Goal: Task Accomplishment & Management: Use online tool/utility

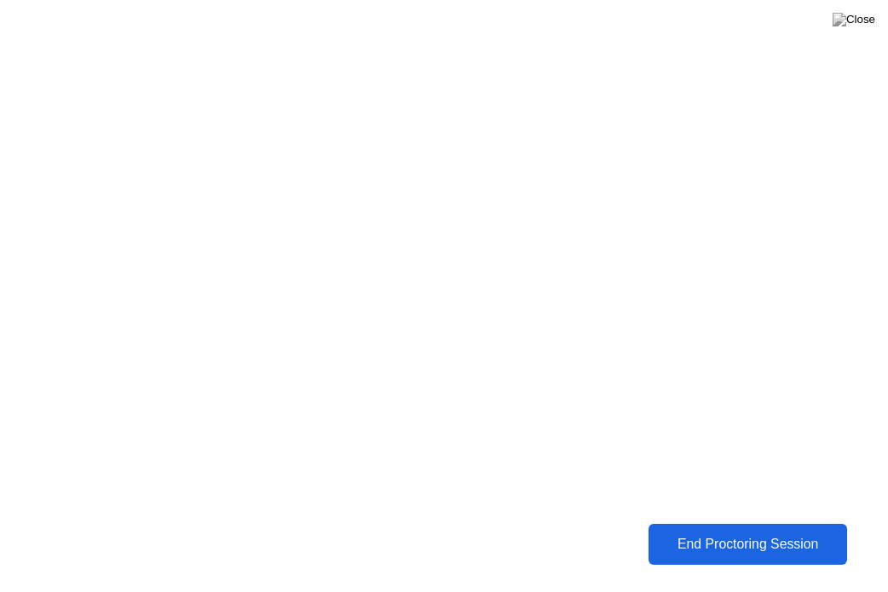
click at [734, 537] on div "End Proctoring Session" at bounding box center [747, 544] width 188 height 15
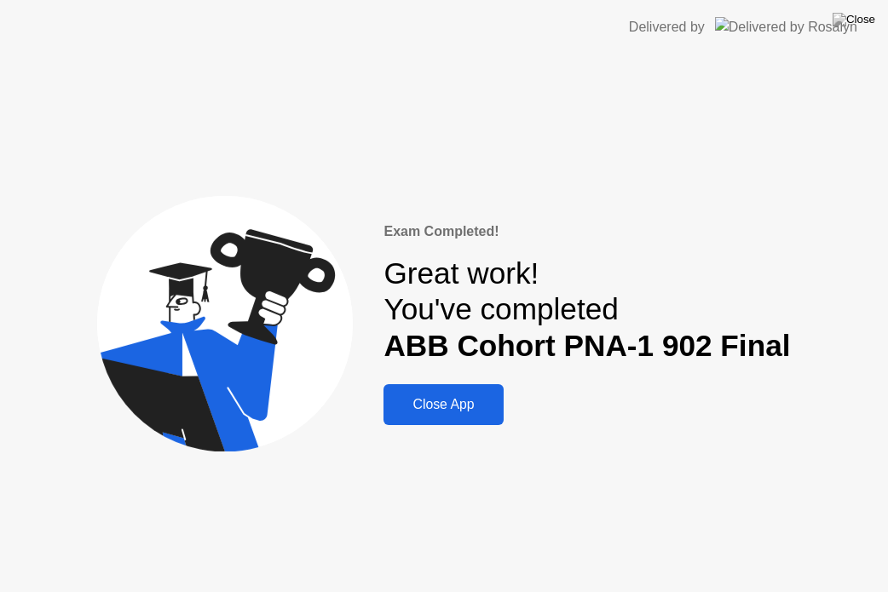
click at [452, 418] on button "Close App" at bounding box center [442, 404] width 119 height 41
